Goal: Task Accomplishment & Management: Use online tool/utility

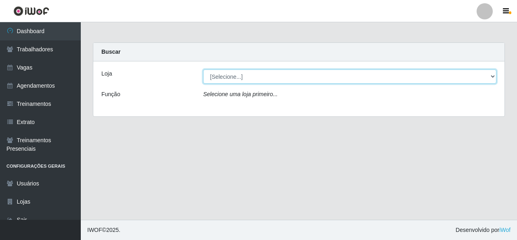
click at [463, 78] on select "[Selecione...] Rede Econômico - Malvinas Rede Econômico - Prata" at bounding box center [349, 77] width 293 height 14
select select "194"
click at [203, 70] on select "[Selecione...] Rede Econômico - Malvinas Rede Econômico - Prata" at bounding box center [349, 77] width 293 height 14
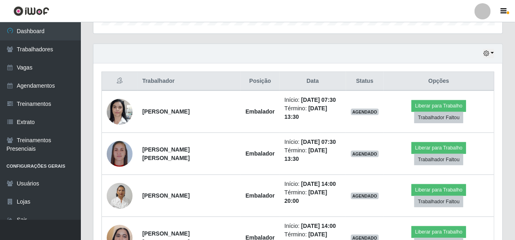
scroll to position [283, 0]
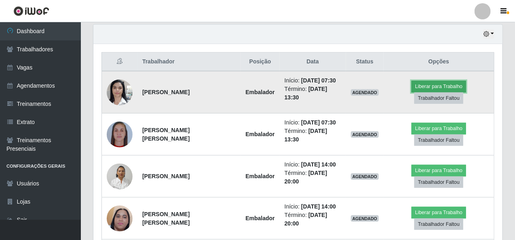
click at [417, 88] on button "Liberar para Trabalho" at bounding box center [438, 86] width 55 height 11
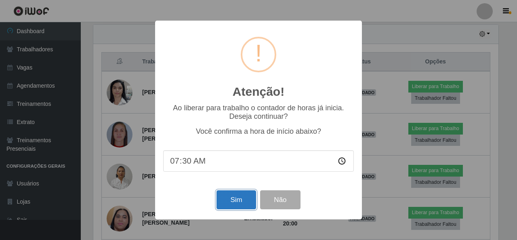
click at [226, 199] on button "Sim" at bounding box center [236, 199] width 39 height 19
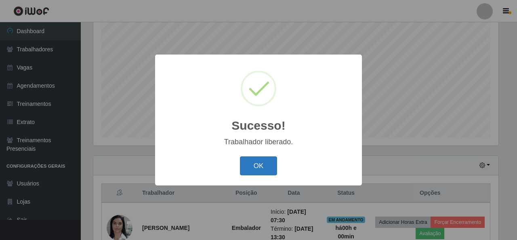
click at [260, 166] on button "OK" at bounding box center [259, 165] width 38 height 19
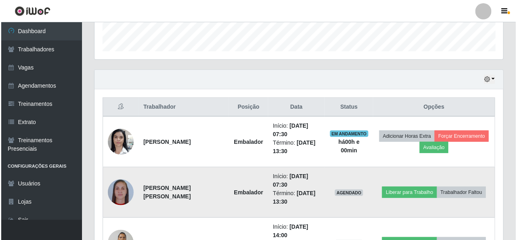
scroll to position [273, 0]
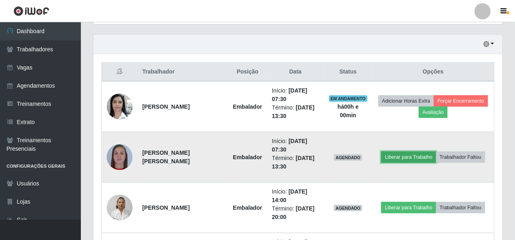
click at [403, 152] on button "Liberar para Trabalho" at bounding box center [408, 157] width 55 height 11
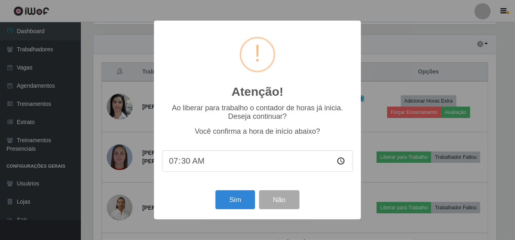
scroll to position [168, 406]
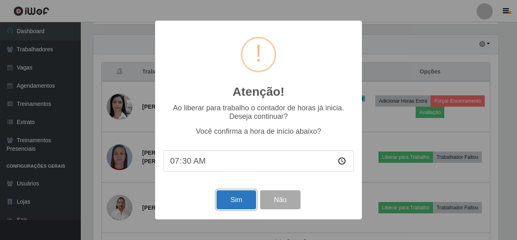
click at [243, 194] on button "Sim" at bounding box center [236, 199] width 39 height 19
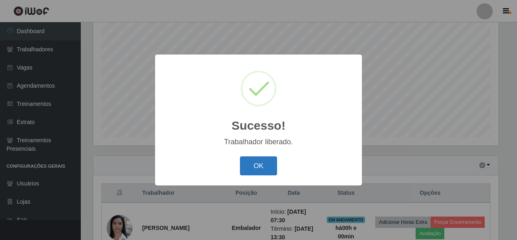
click at [258, 162] on button "OK" at bounding box center [259, 165] width 38 height 19
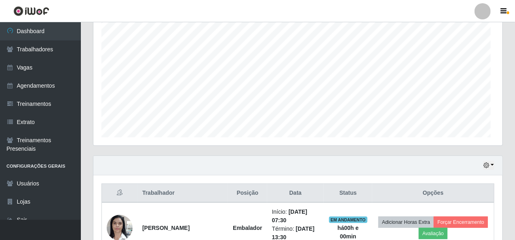
scroll to position [168, 409]
